Goal: Transaction & Acquisition: Purchase product/service

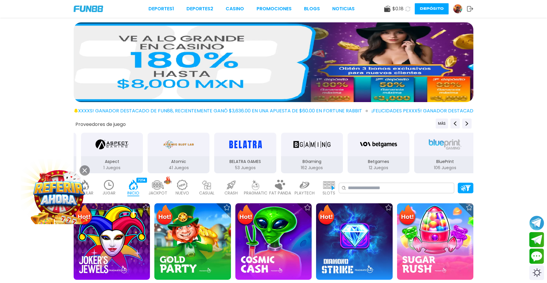
click at [84, 168] on button at bounding box center [84, 170] width 10 height 10
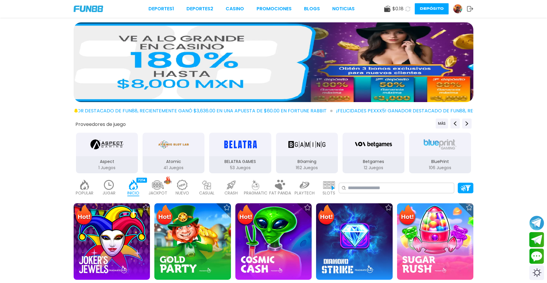
click at [457, 6] on img at bounding box center [457, 8] width 9 height 9
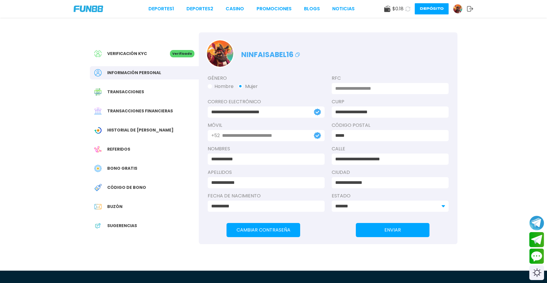
click at [472, 9] on use at bounding box center [470, 8] width 6 height 5
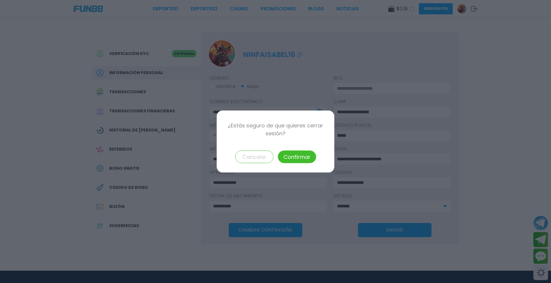
click at [254, 158] on button "Cancelar" at bounding box center [254, 157] width 38 height 13
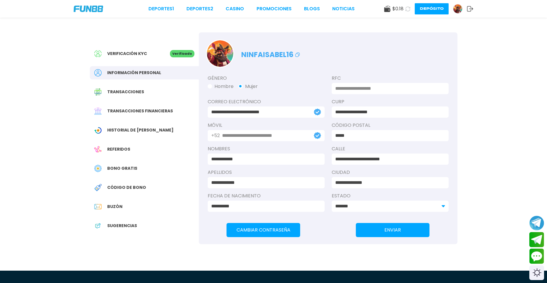
click at [428, 6] on button "Depósito" at bounding box center [432, 8] width 34 height 11
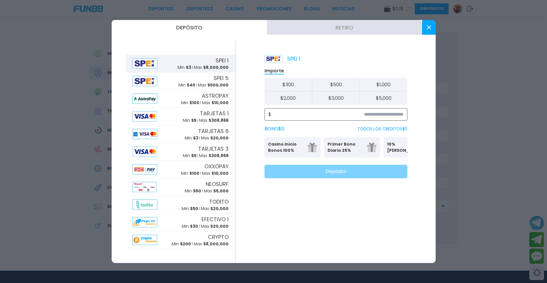
click at [367, 115] on input at bounding box center [337, 114] width 132 height 7
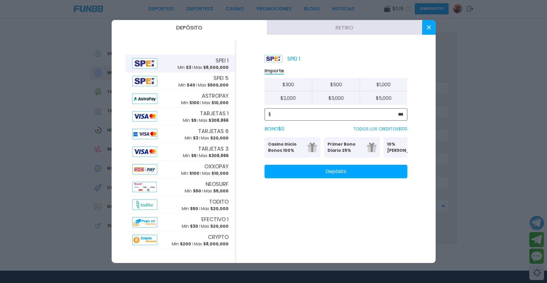
type input "***"
click at [341, 175] on button "Depósito" at bounding box center [335, 172] width 143 height 14
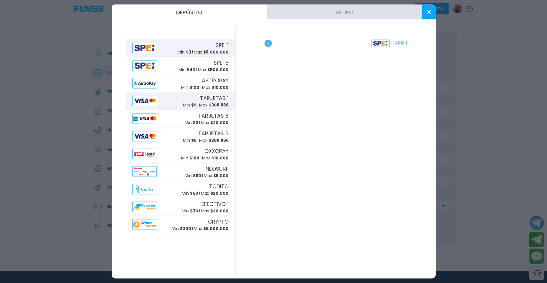
click at [201, 100] on span "TARJETAS 1" at bounding box center [214, 98] width 29 height 8
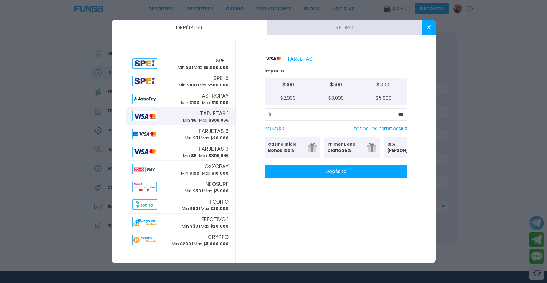
click at [350, 174] on button "Depósito" at bounding box center [335, 172] width 143 height 14
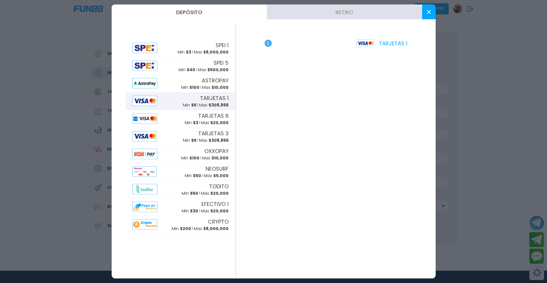
click at [211, 103] on span "$ 308,866" at bounding box center [218, 105] width 20 height 6
click at [270, 44] on use "button" at bounding box center [267, 43] width 7 height 7
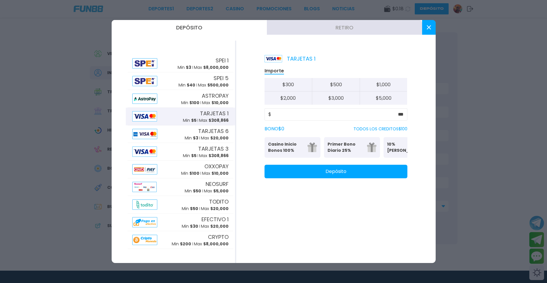
click at [349, 175] on button "Depósito" at bounding box center [335, 172] width 143 height 14
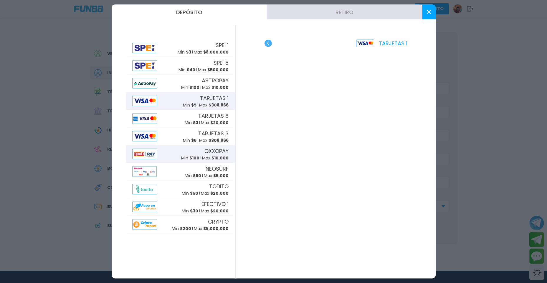
click at [210, 157] on p "Max $ 10,000" at bounding box center [215, 158] width 26 height 6
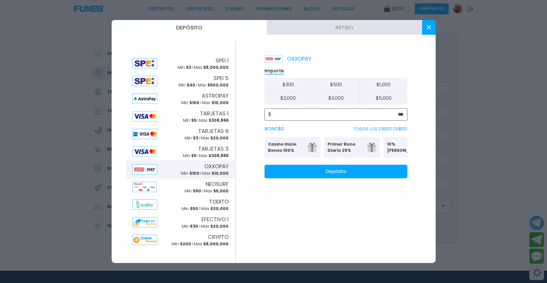
click at [402, 114] on input "***" at bounding box center [337, 114] width 132 height 7
type input "***"
click at [405, 113] on div "$ ***" at bounding box center [335, 114] width 143 height 12
click at [380, 178] on button "Depósito" at bounding box center [335, 172] width 143 height 14
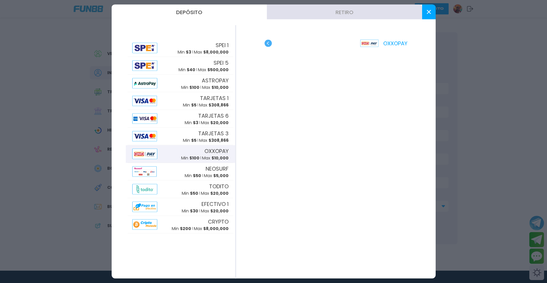
click at [425, 10] on button at bounding box center [429, 12] width 14 height 15
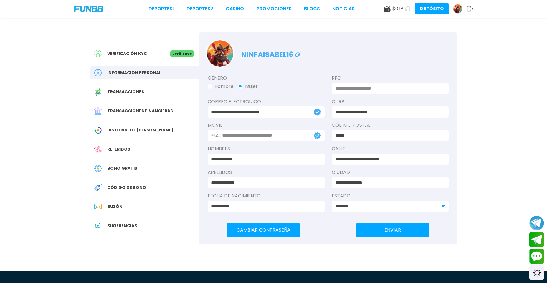
click at [408, 9] on icon at bounding box center [407, 8] width 5 height 5
click at [469, 10] on icon at bounding box center [470, 9] width 6 height 6
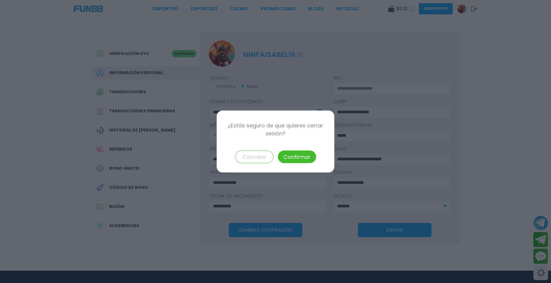
click at [297, 155] on button "Confirmar" at bounding box center [297, 157] width 38 height 13
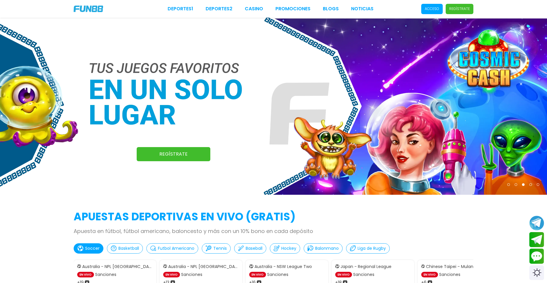
click at [426, 6] on span "Acceso" at bounding box center [431, 9] width 21 height 10
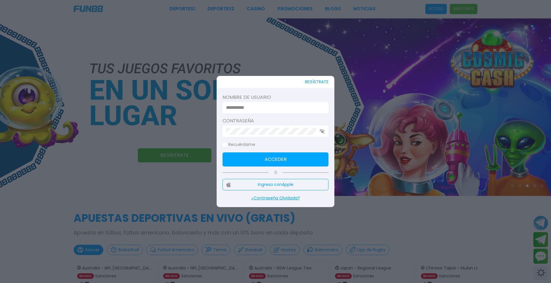
type input "**********"
click at [271, 163] on button "Acceder" at bounding box center [276, 160] width 106 height 14
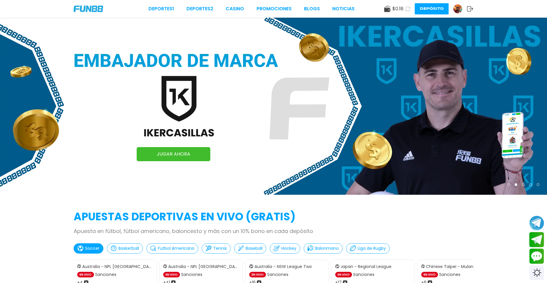
click at [406, 6] on icon at bounding box center [407, 8] width 5 height 5
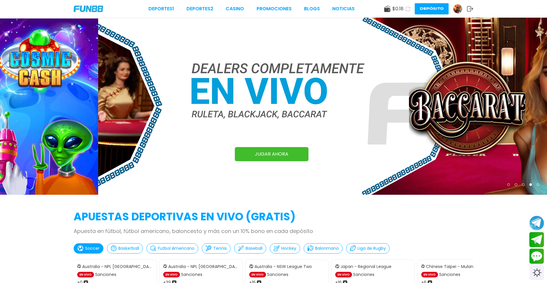
click at [408, 8] on icon at bounding box center [407, 8] width 5 height 5
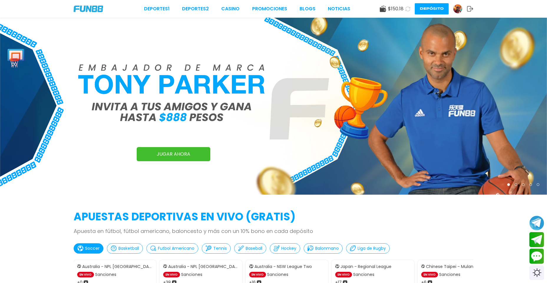
click at [351, 66] on img at bounding box center [273, 106] width 547 height 177
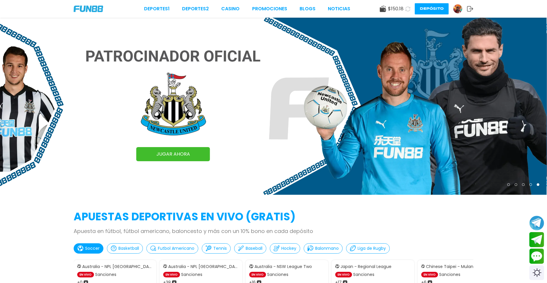
click at [468, 9] on icon at bounding box center [470, 9] width 6 height 6
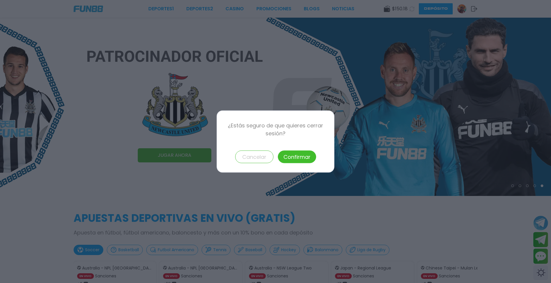
click at [305, 155] on button "Confirmar" at bounding box center [297, 157] width 38 height 13
